Goal: Task Accomplishment & Management: Manage account settings

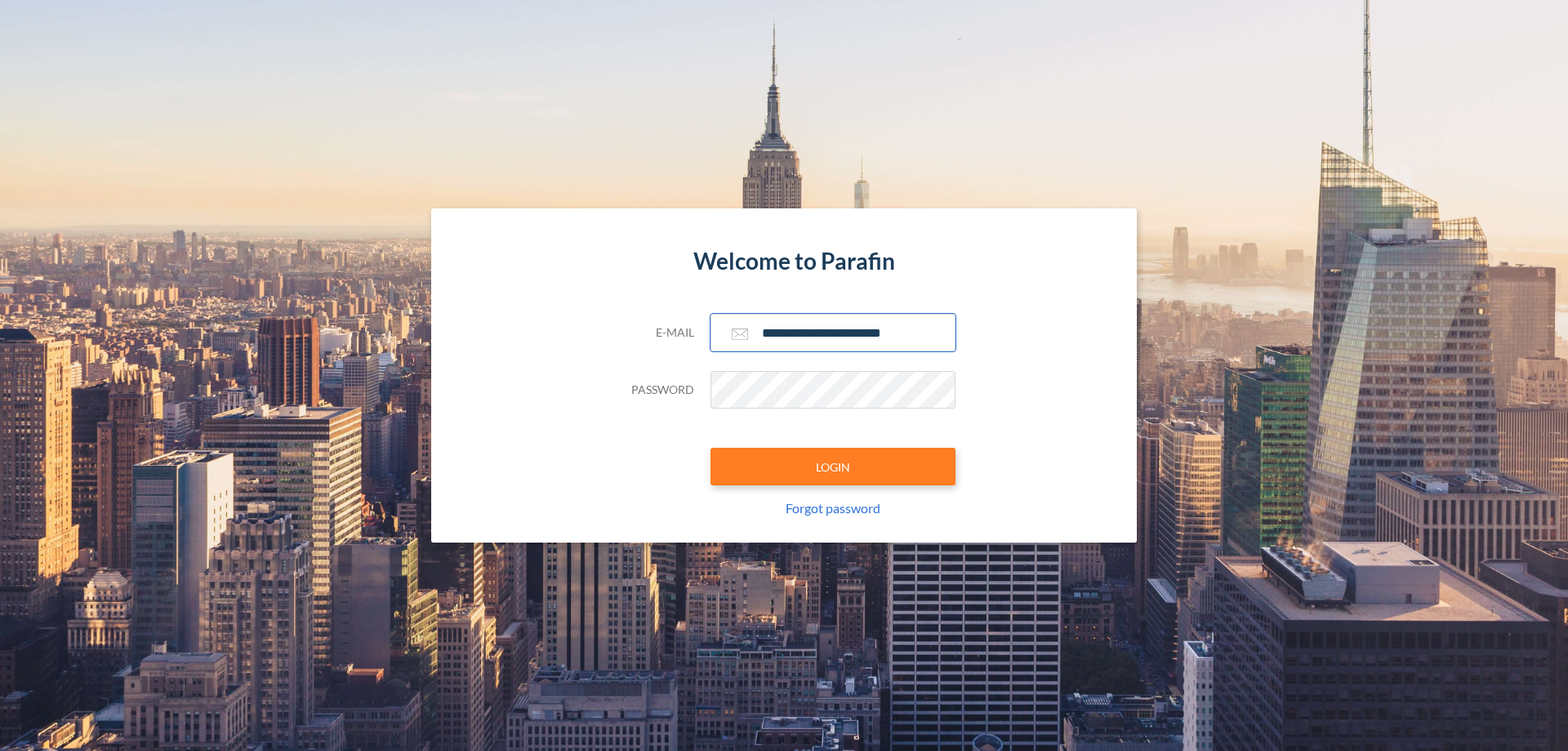
type input "**********"
click at [834, 466] on button "LOGIN" at bounding box center [833, 466] width 245 height 37
